Goal: Communication & Community: Answer question/provide support

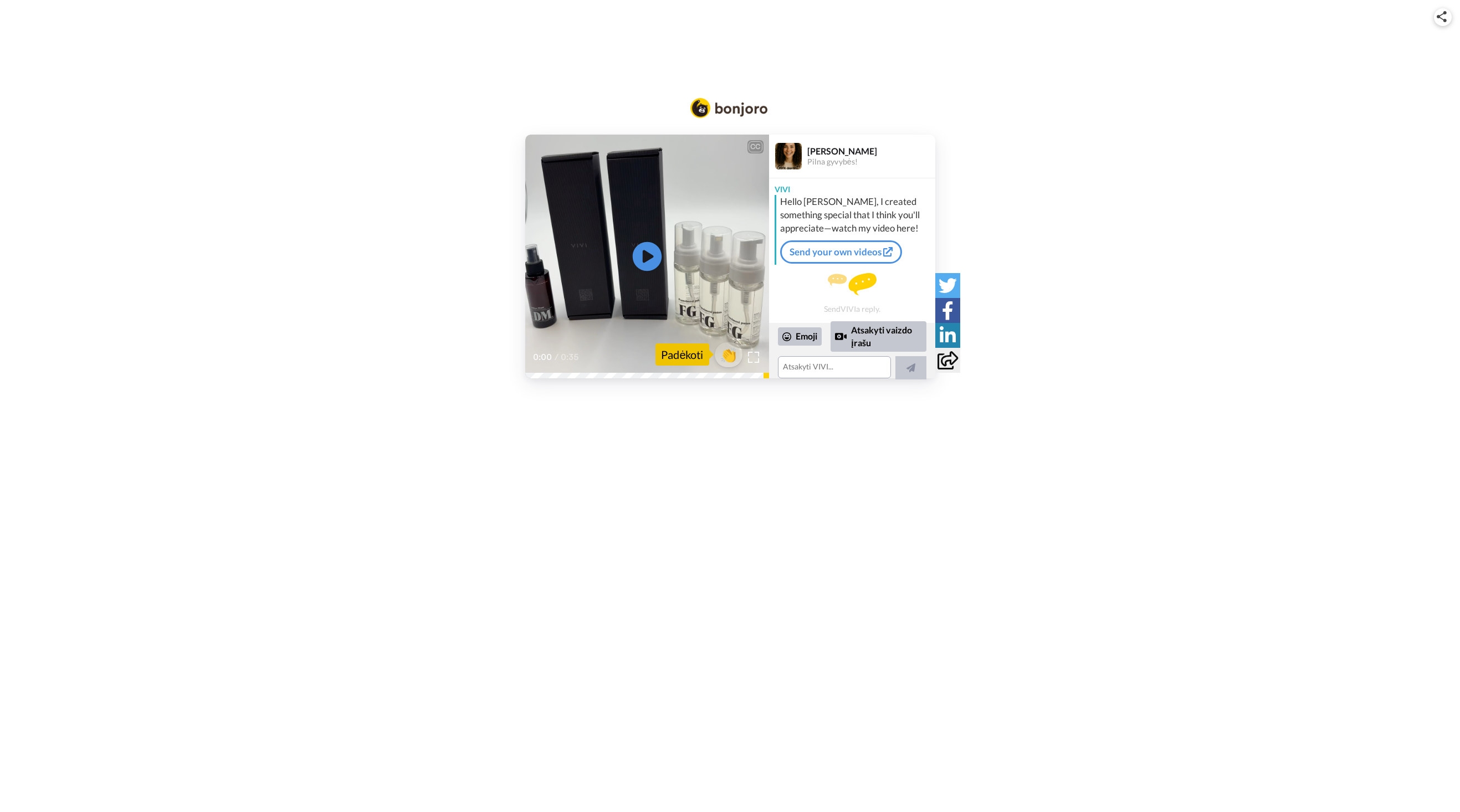
click at [639, 248] on icon at bounding box center [647, 256] width 29 height 29
click at [651, 254] on icon "Play/Pause" at bounding box center [647, 256] width 29 height 53
click at [655, 242] on icon "Play/Pause" at bounding box center [647, 256] width 29 height 53
click at [803, 338] on div "Emoji" at bounding box center [799, 336] width 44 height 18
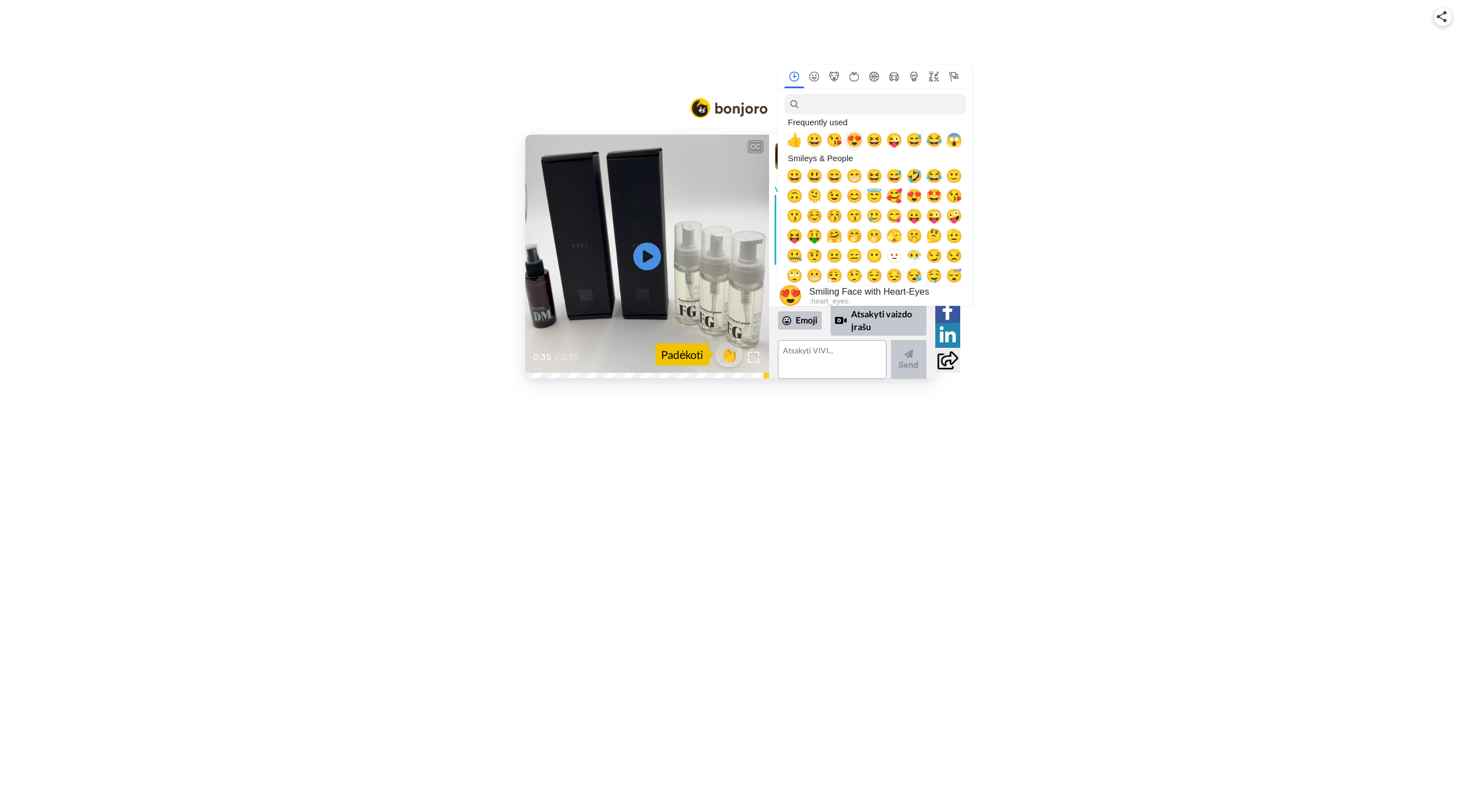
click at [857, 142] on span "😍" at bounding box center [854, 140] width 16 height 15
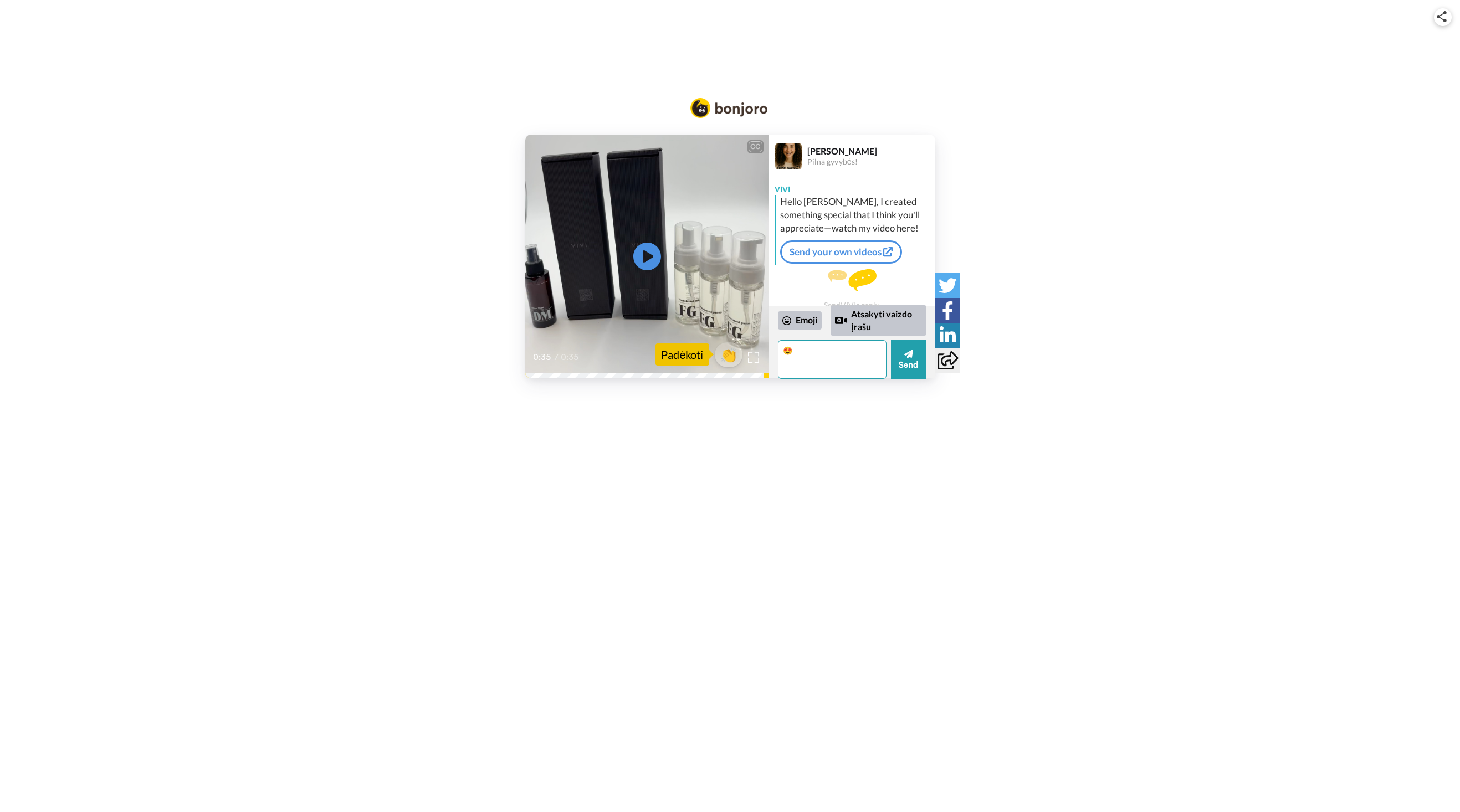
click at [846, 363] on textarea "😍" at bounding box center [832, 359] width 109 height 39
click at [797, 318] on div "Emoji" at bounding box center [799, 320] width 44 height 18
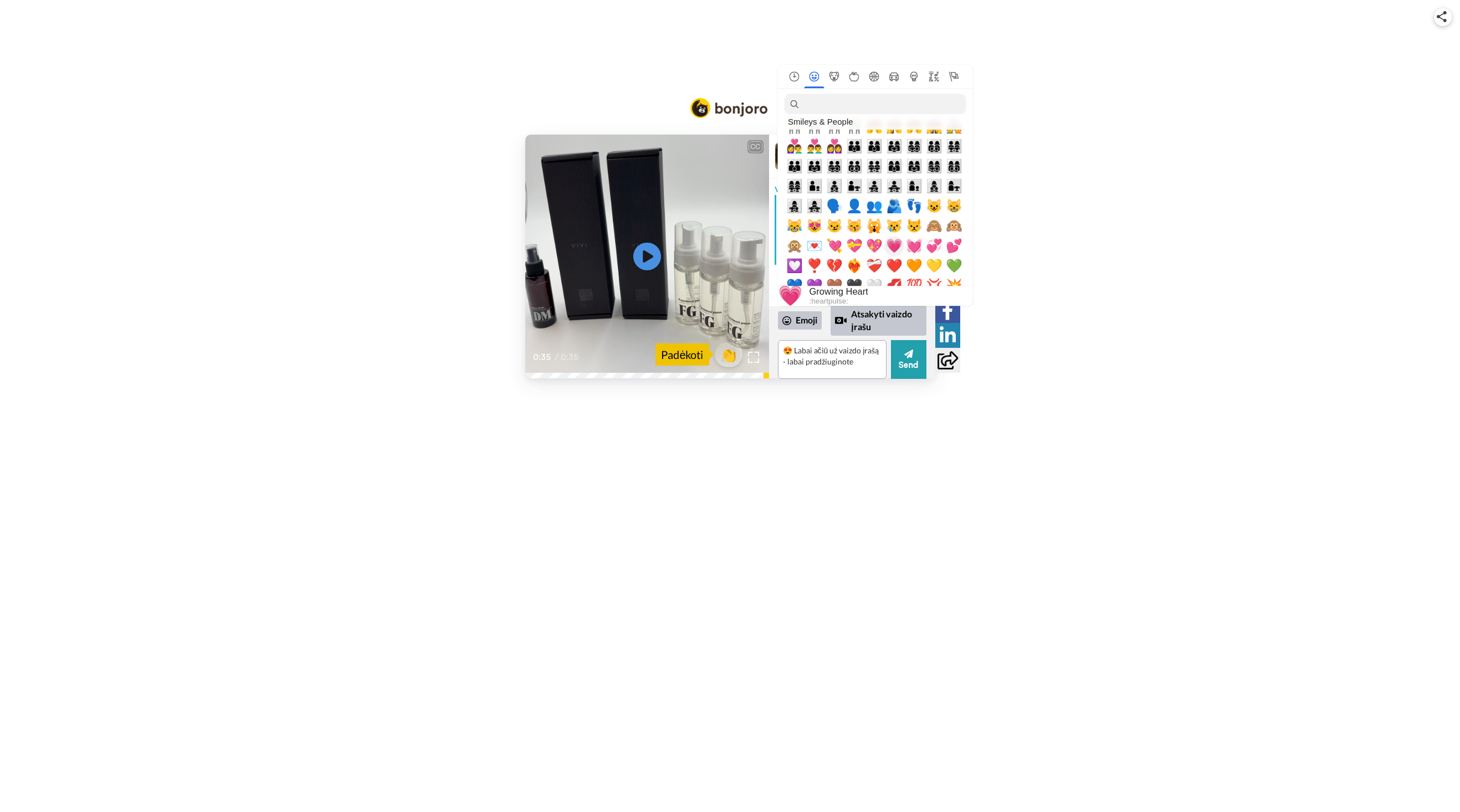
scroll to position [1131, 0]
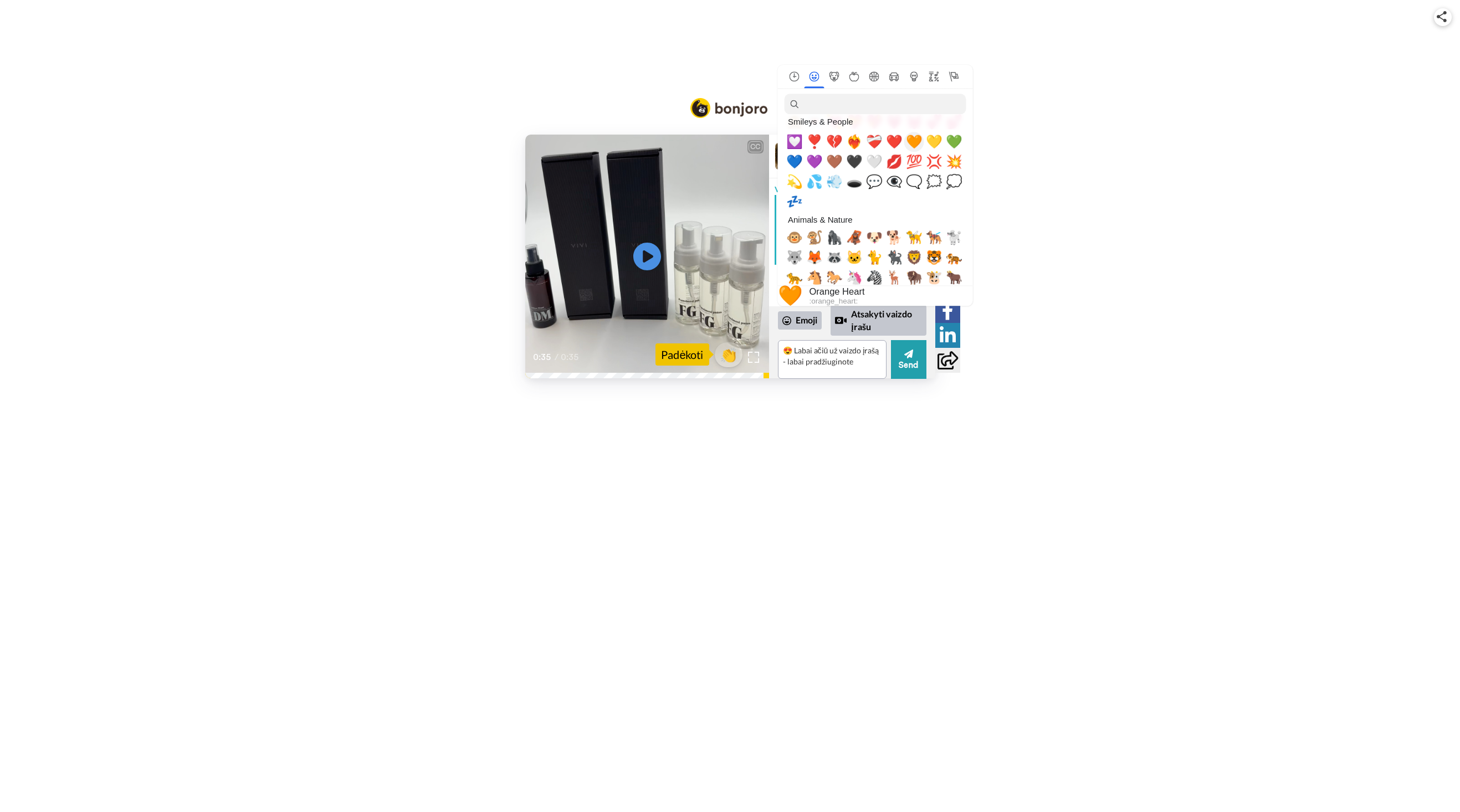
click at [917, 148] on span "🧡" at bounding box center [914, 142] width 16 height 15
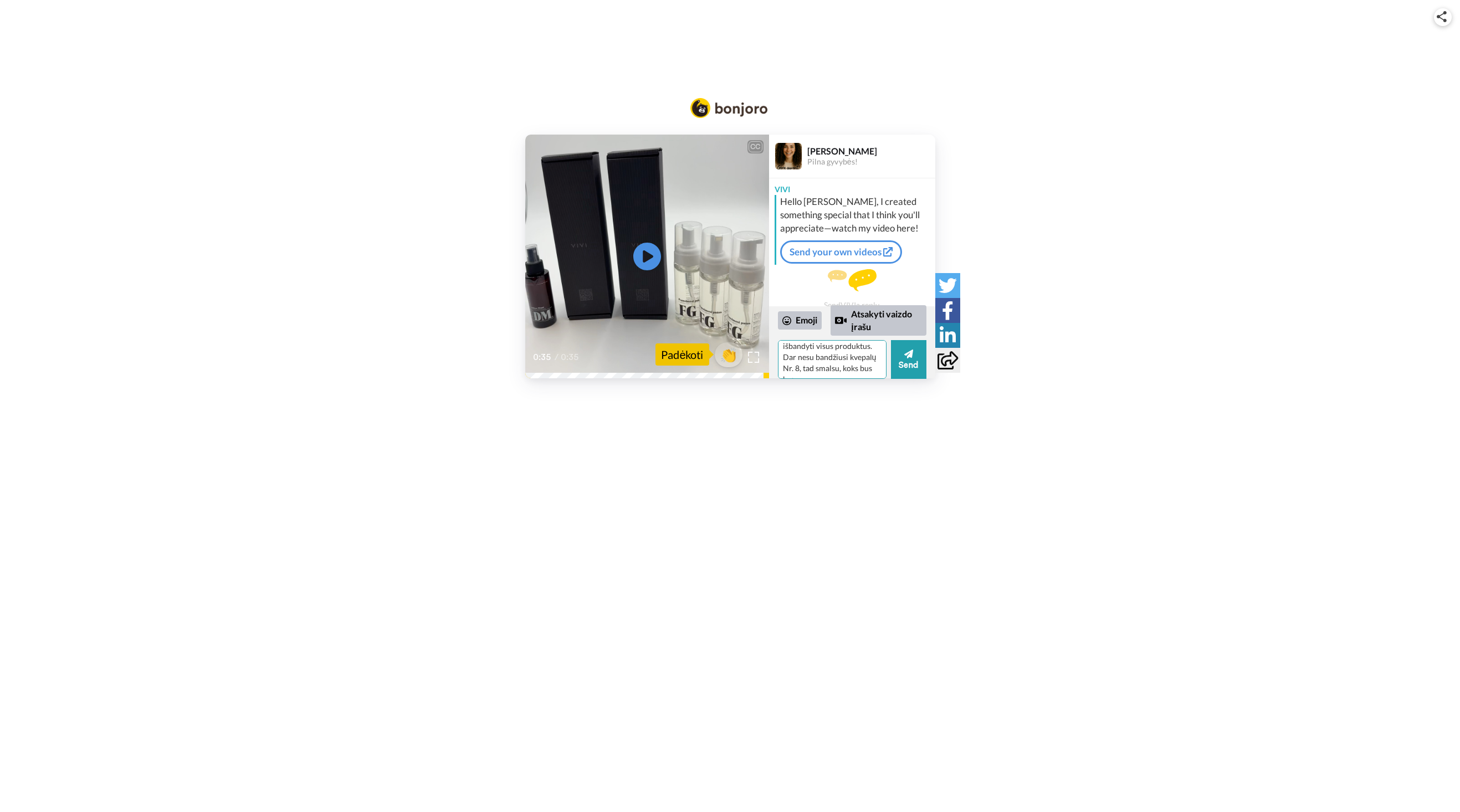
scroll to position [44, 0]
click at [789, 319] on icon at bounding box center [787, 321] width 9 height 9
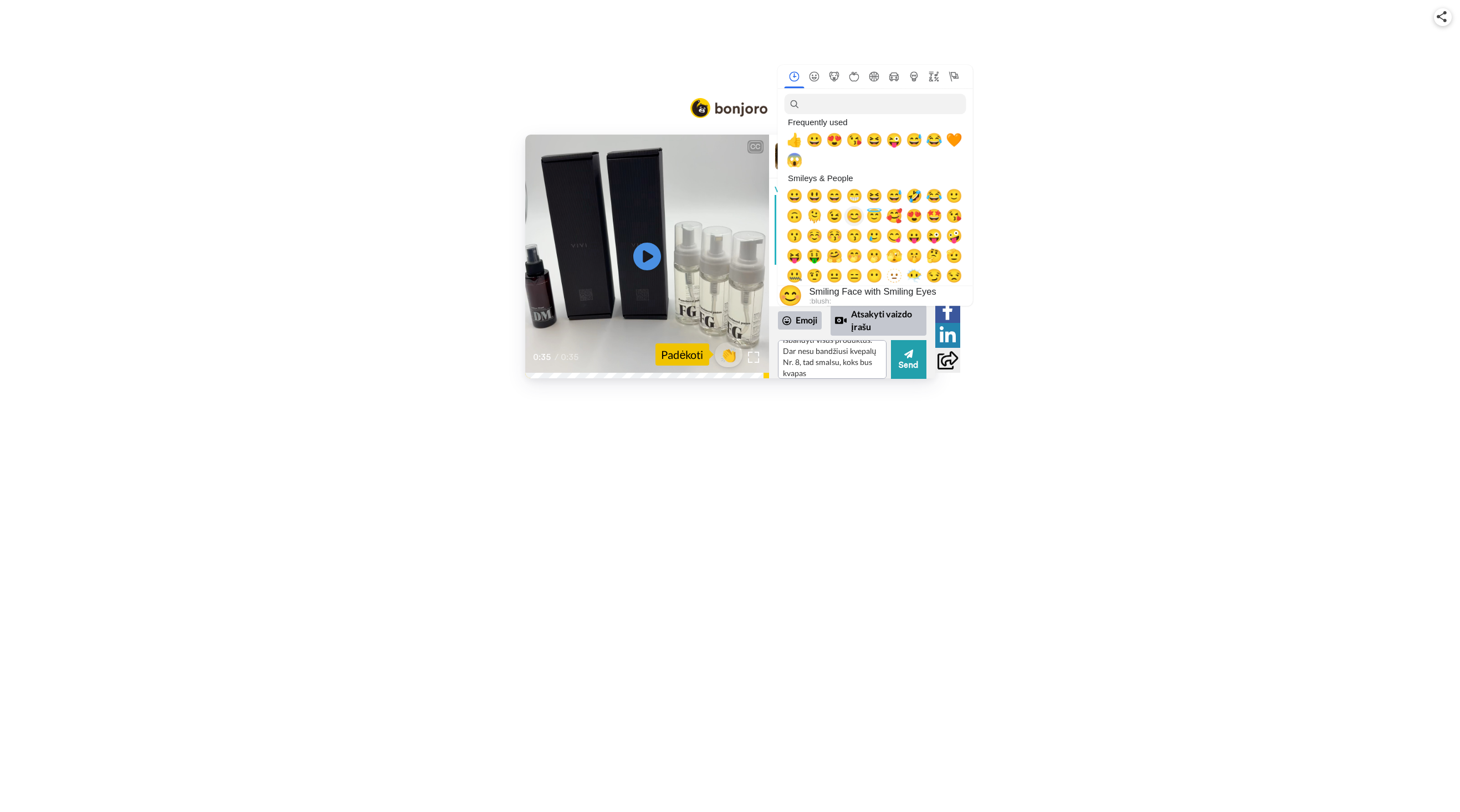
click at [854, 224] on span "😊" at bounding box center [854, 215] width 16 height 15
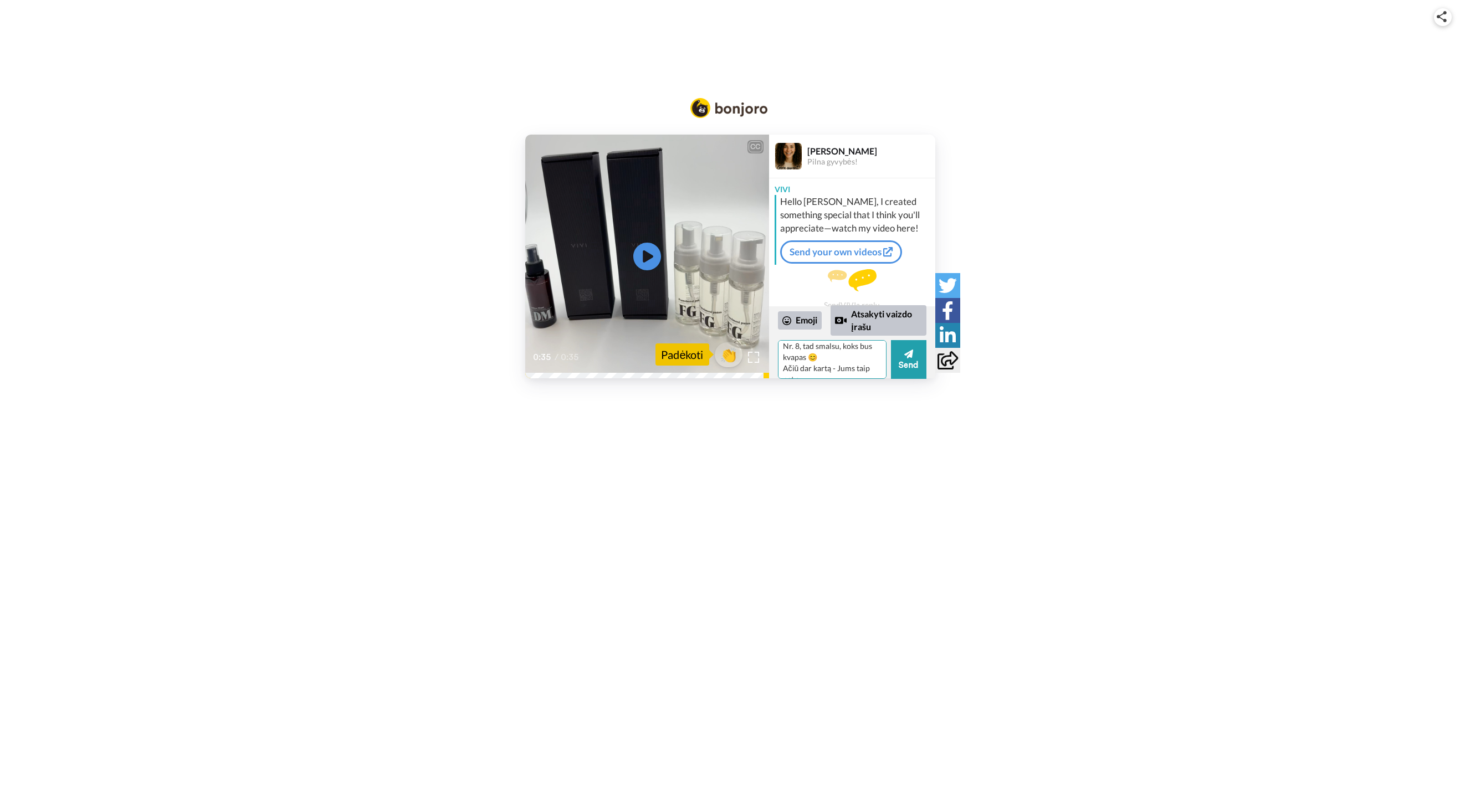
scroll to position [66, 0]
type textarea "😍 Labai ačiū už vaizdo įrašą - labai pradžiuginote 🧡 Tikrai bus labai įdomu išb…"
click at [789, 323] on icon at bounding box center [787, 321] width 9 height 9
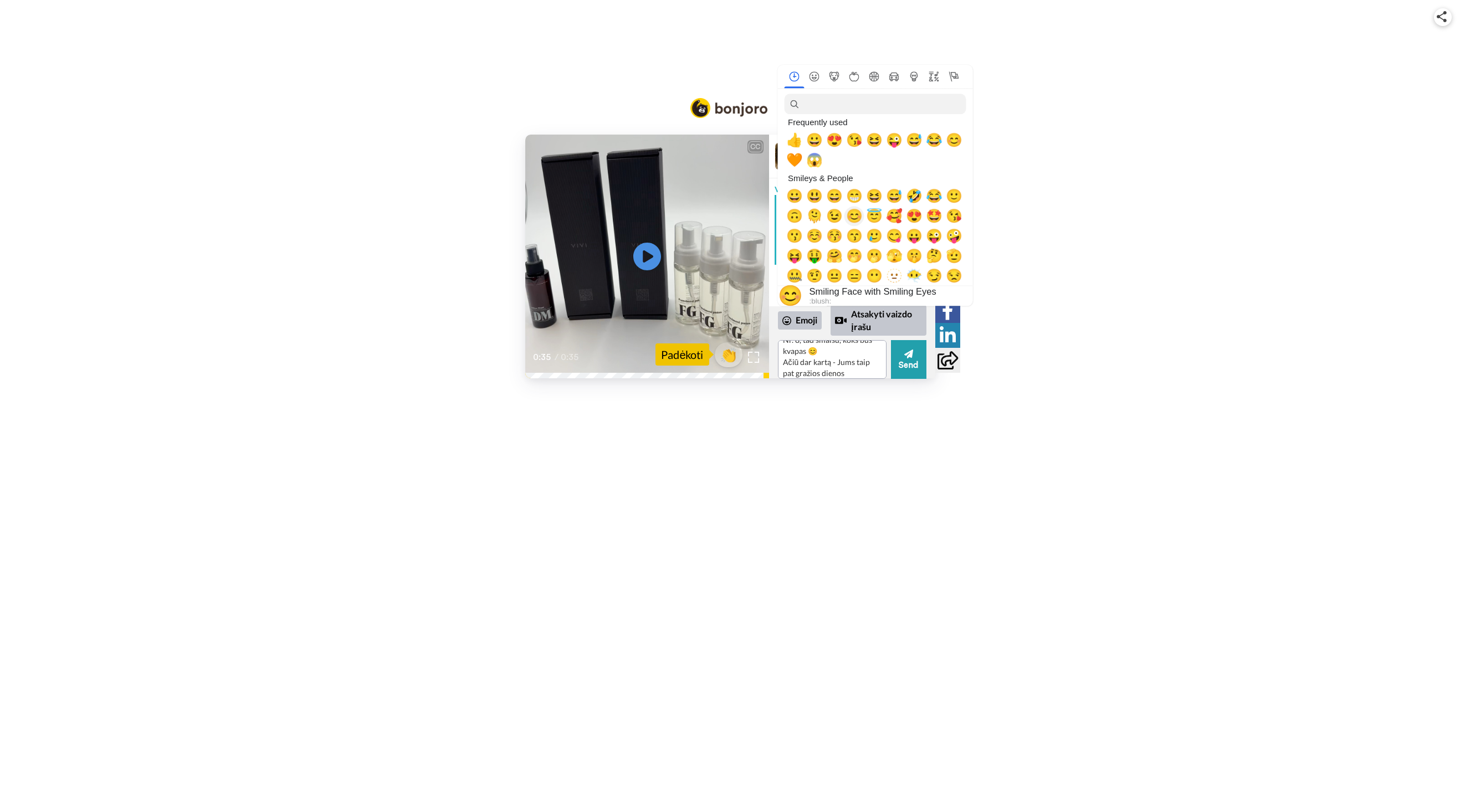
click at [850, 222] on span "😊" at bounding box center [854, 215] width 16 height 15
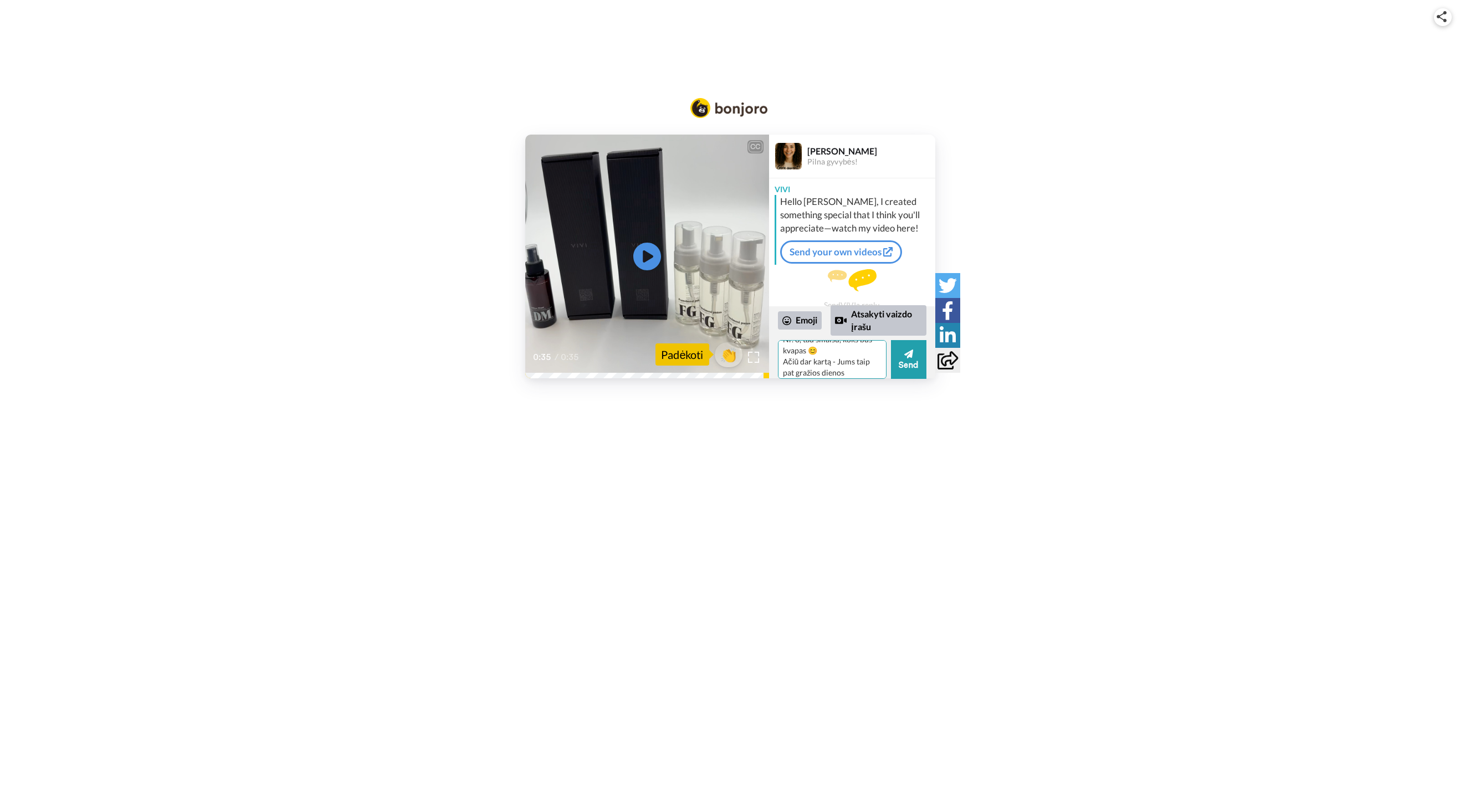
click at [862, 374] on textarea "😍 Labai ačiū už vaizdo įrašą - labai pradžiuginote 🧡 Tikrai bus labai įdomu išb…" at bounding box center [832, 359] width 109 height 39
click at [914, 356] on button "Send" at bounding box center [908, 359] width 36 height 39
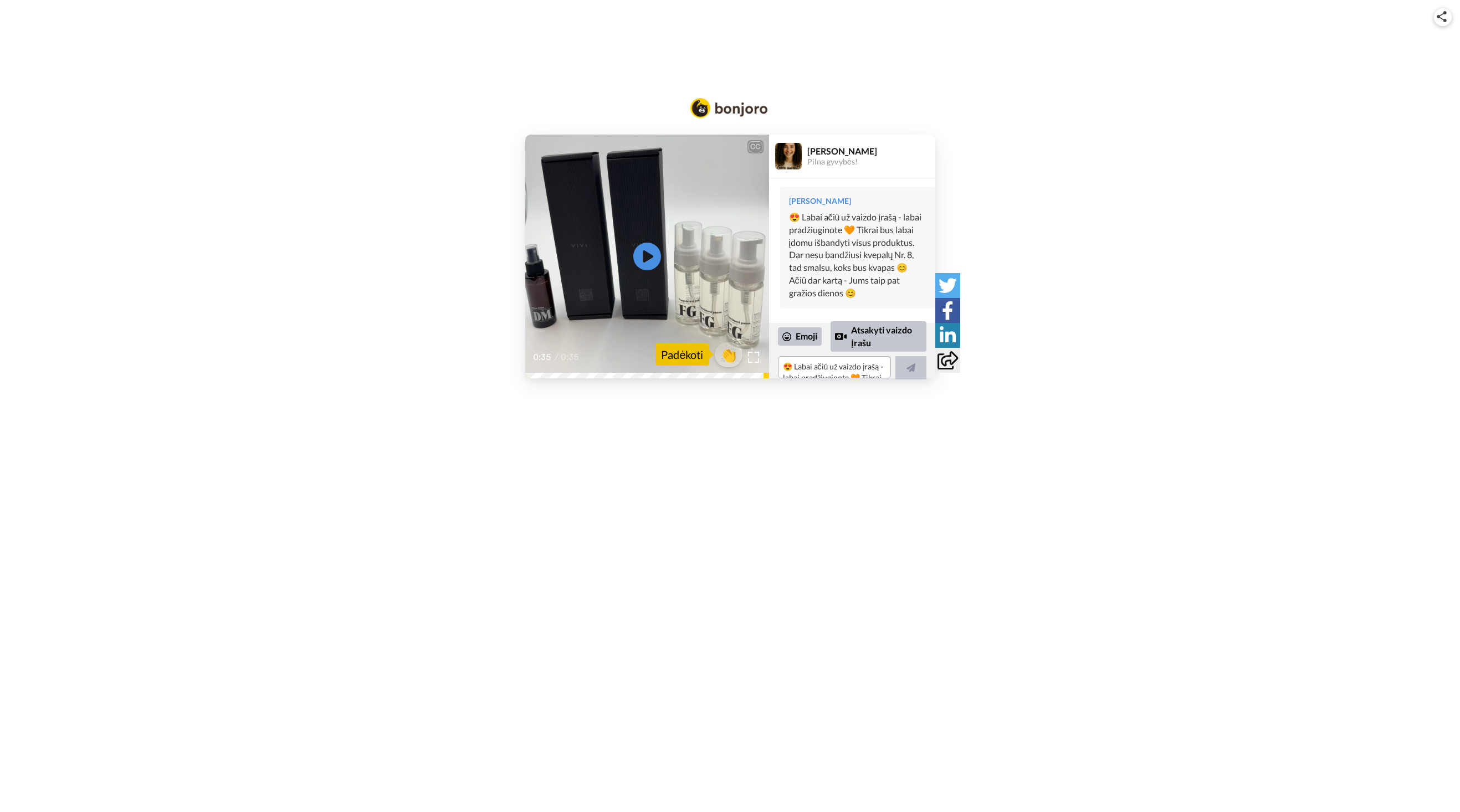
scroll to position [0, 0]
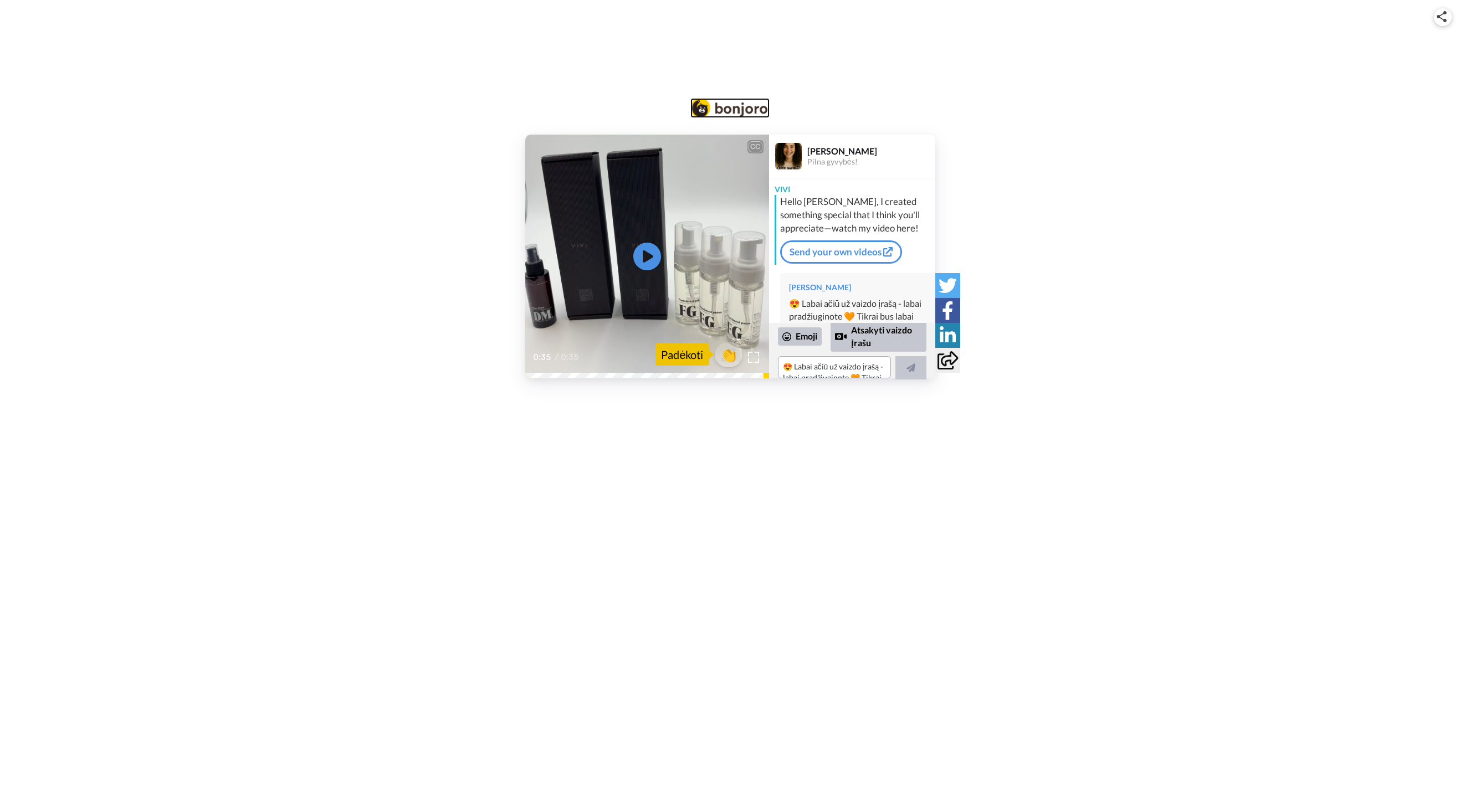
click at [727, 110] on img at bounding box center [729, 108] width 78 height 20
click at [951, 338] on icon at bounding box center [947, 335] width 16 height 18
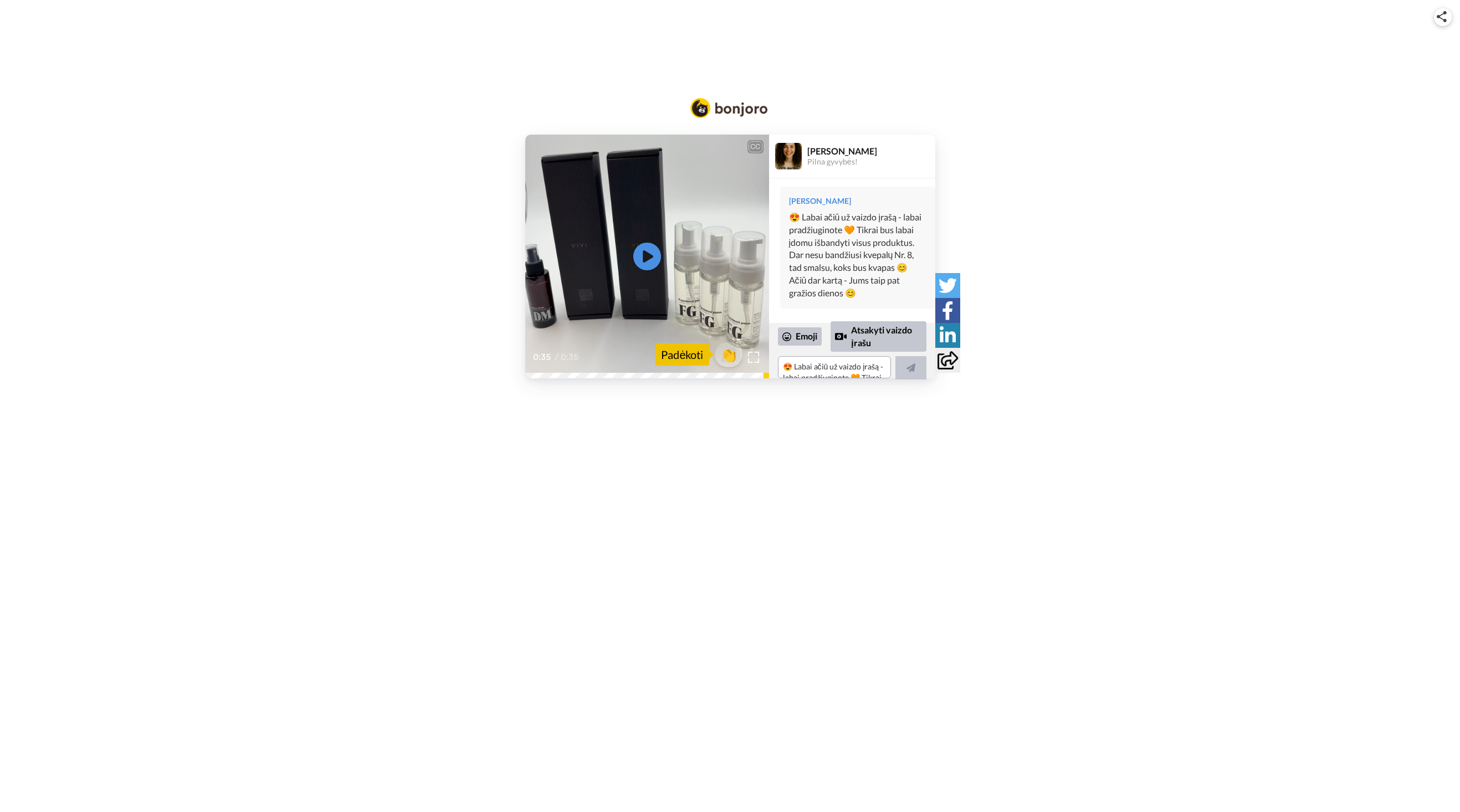
click at [1084, 172] on div "CC Play/Pause 0:35 / 0:35 👏 Padėkoti VIVI Kosmetika Pilna gyvybės! VIVI Hello A…" at bounding box center [730, 256] width 1460 height 244
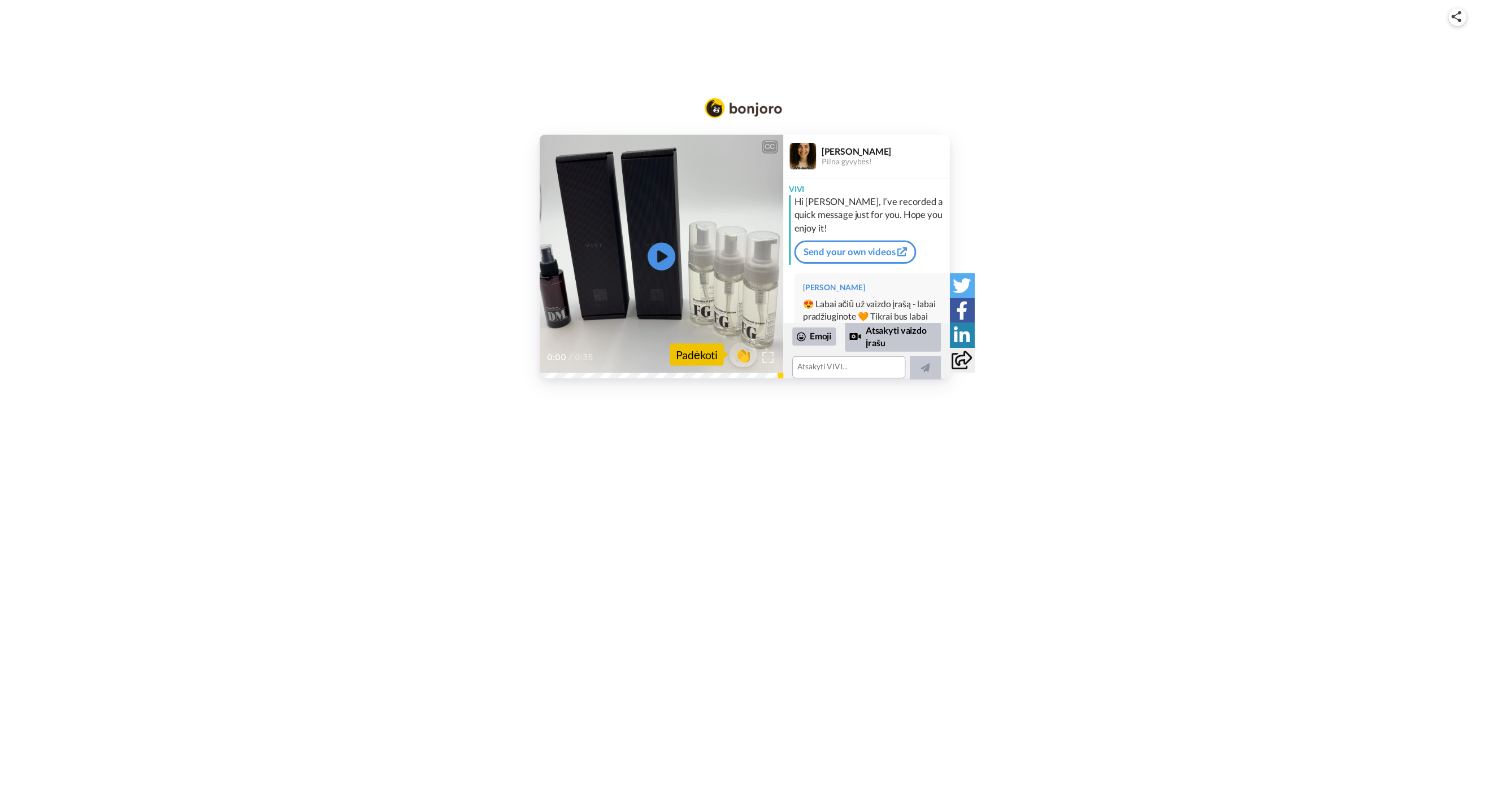
scroll to position [92, 0]
